Goal: Navigation & Orientation: Find specific page/section

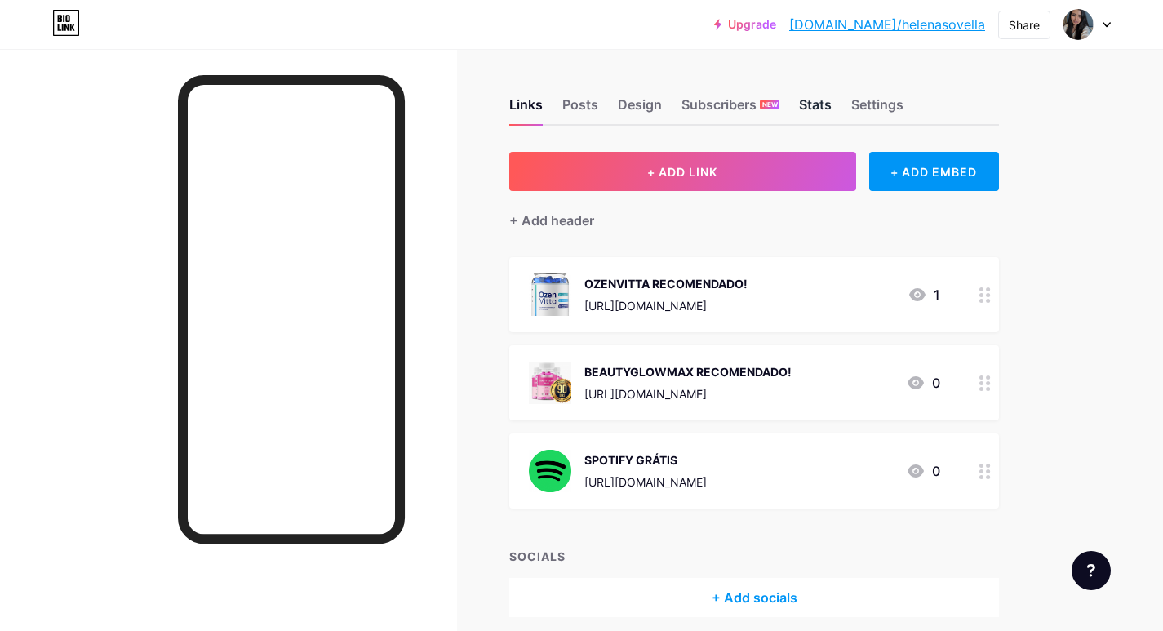
click at [802, 106] on div "Stats" at bounding box center [815, 109] width 33 height 29
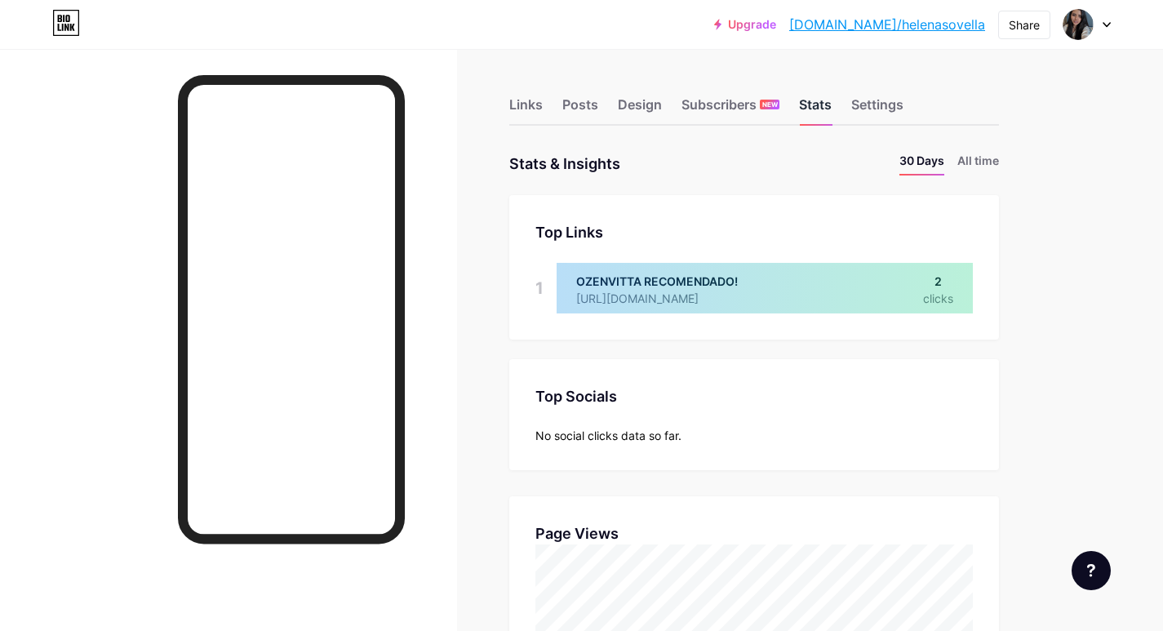
scroll to position [631, 1163]
click at [520, 96] on div "Links" at bounding box center [525, 109] width 33 height 29
